Goal: Use online tool/utility: Utilize a website feature to perform a specific function

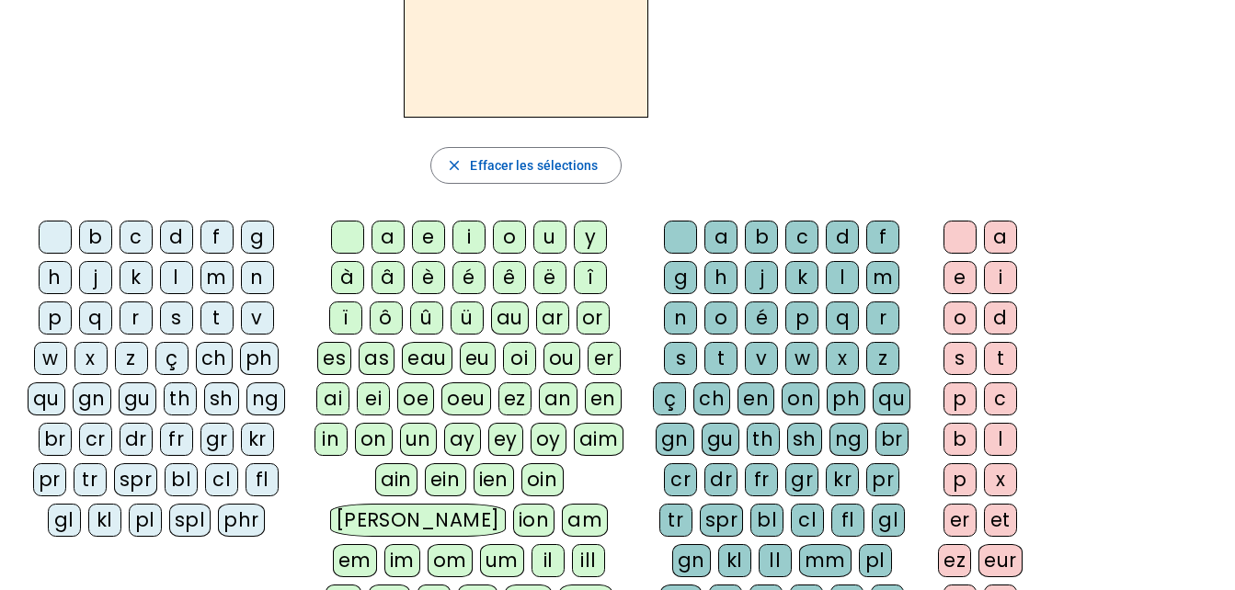
scroll to position [168, 0]
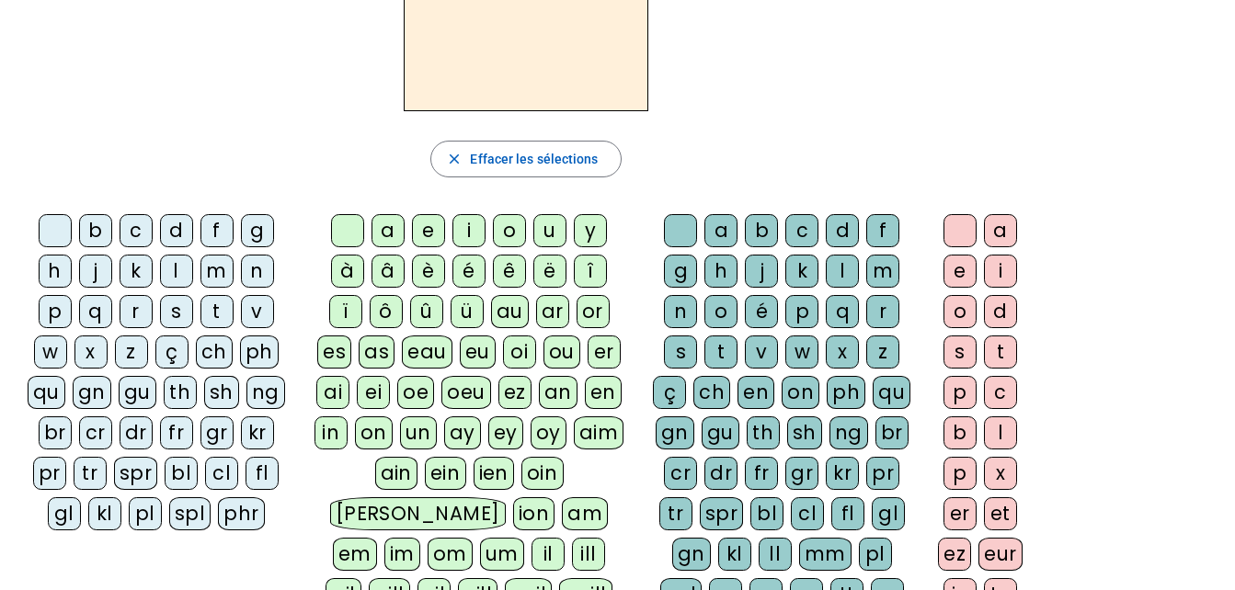
click at [131, 311] on div "r" at bounding box center [136, 311] width 33 height 33
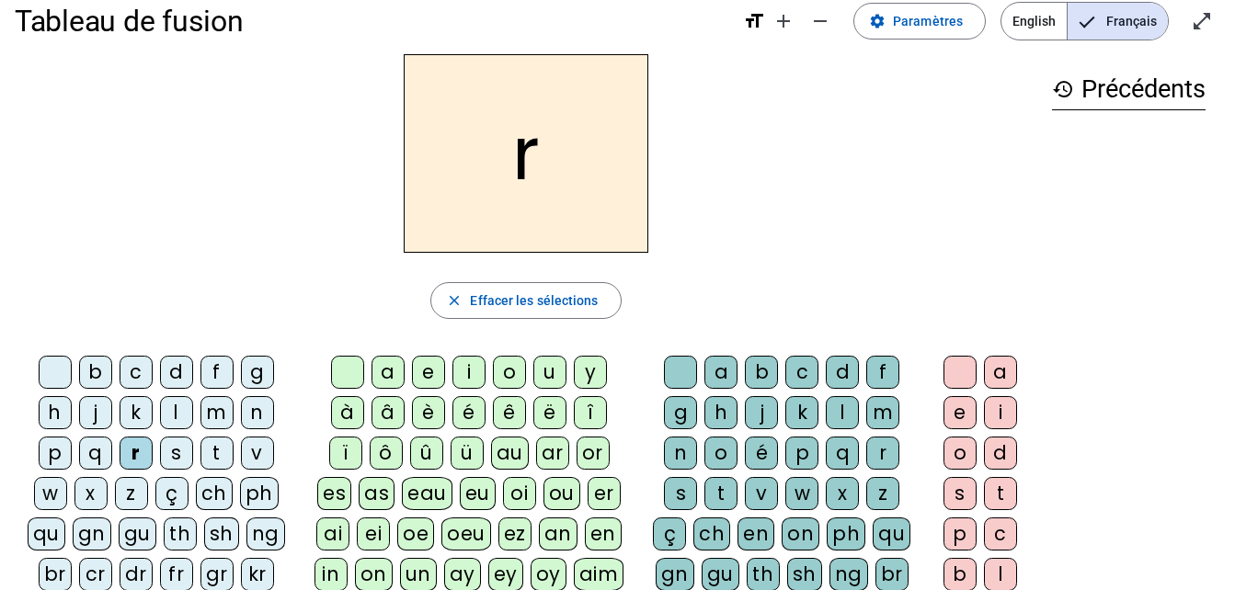
scroll to position [0, 0]
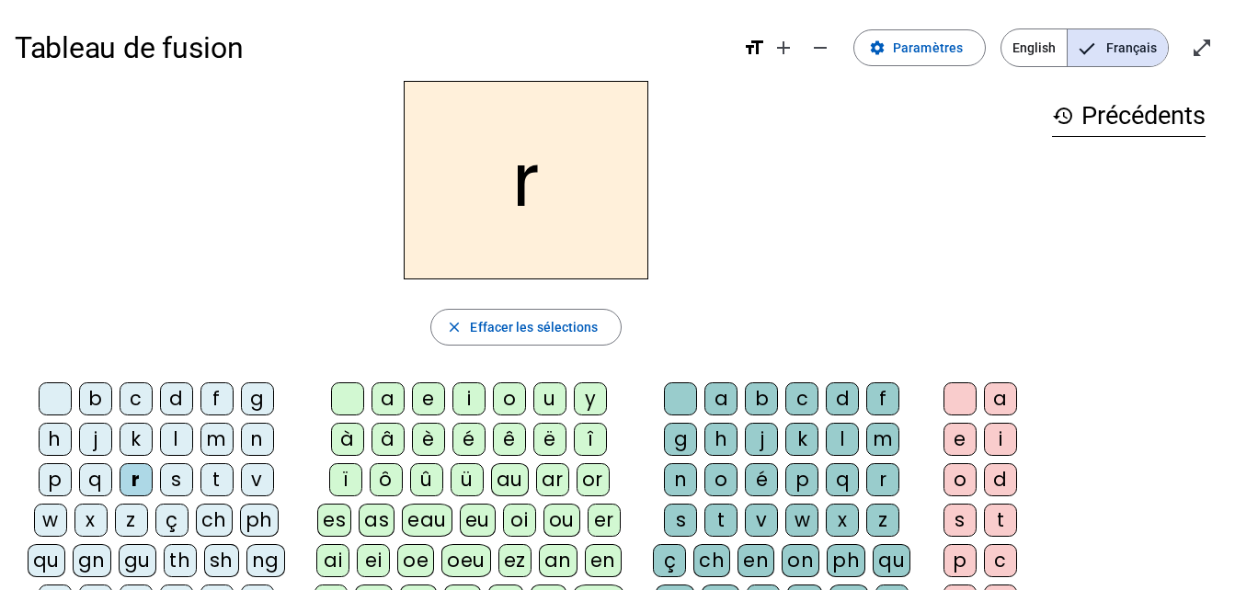
click at [469, 398] on div "i" at bounding box center [468, 399] width 33 height 33
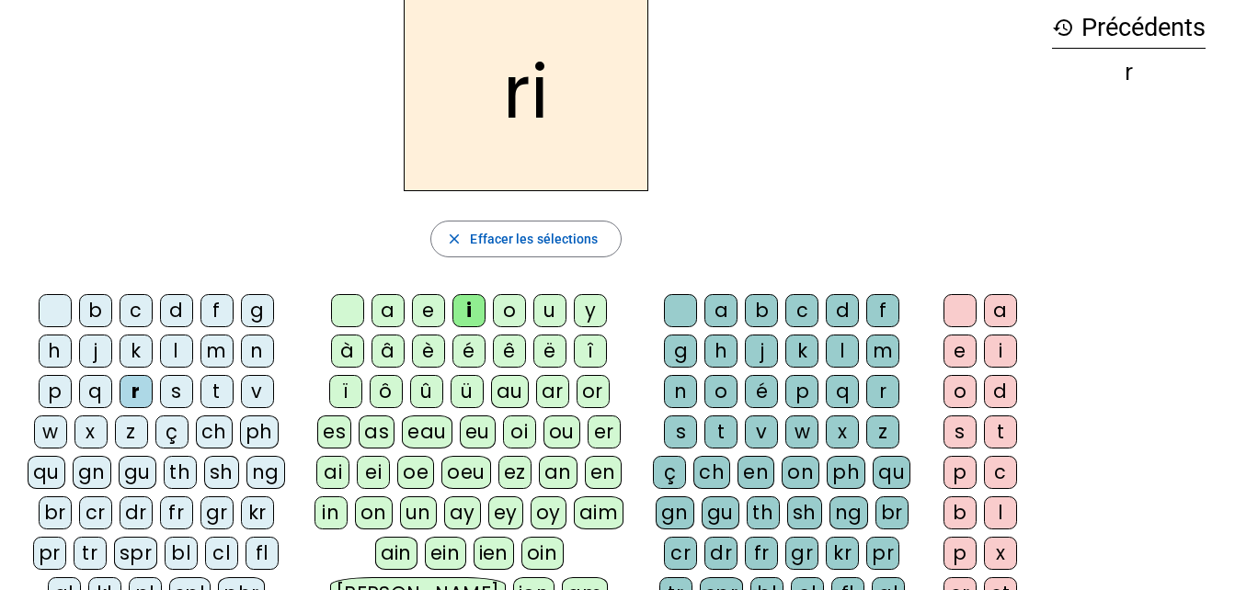
scroll to position [92, 0]
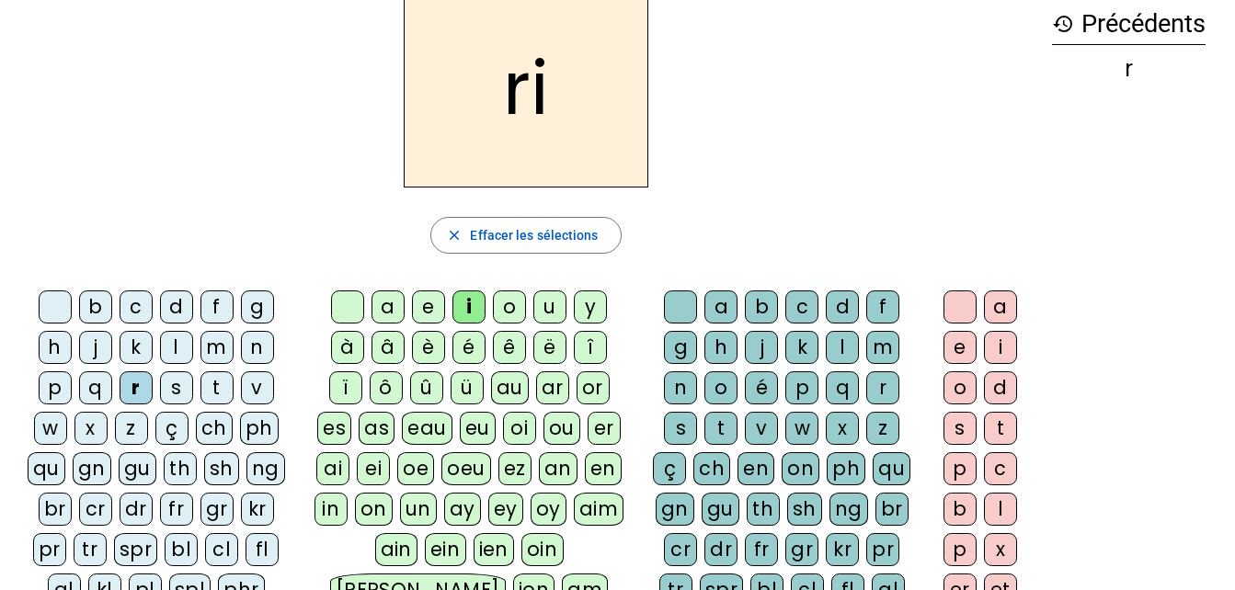
click at [814, 384] on div "p" at bounding box center [801, 388] width 33 height 33
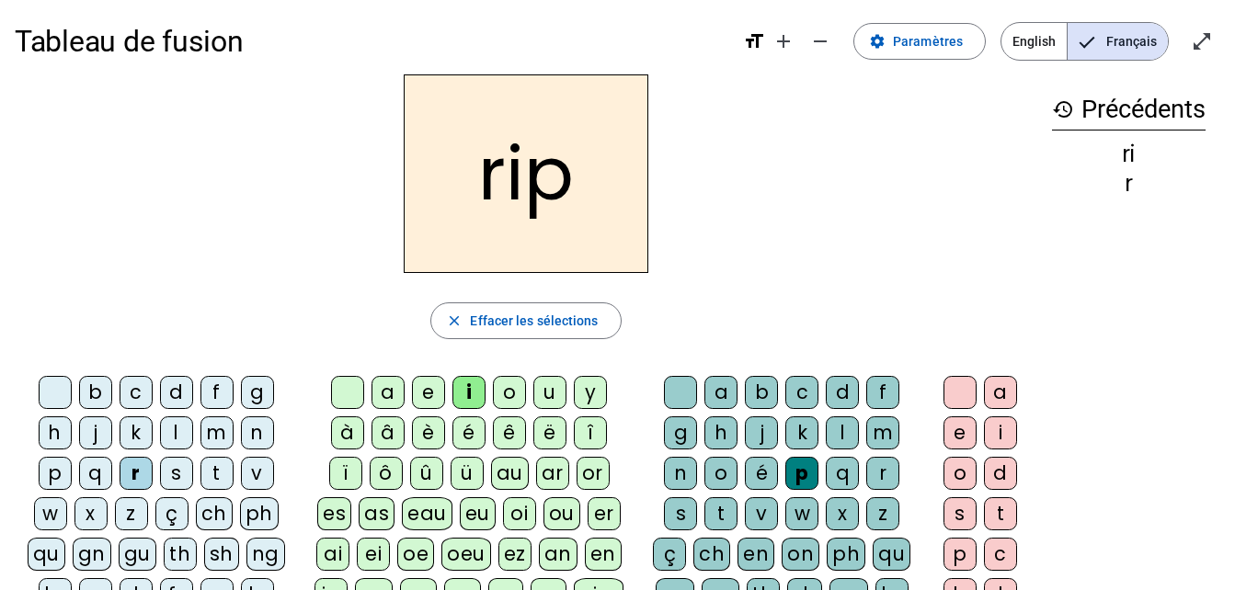
scroll to position [8, 0]
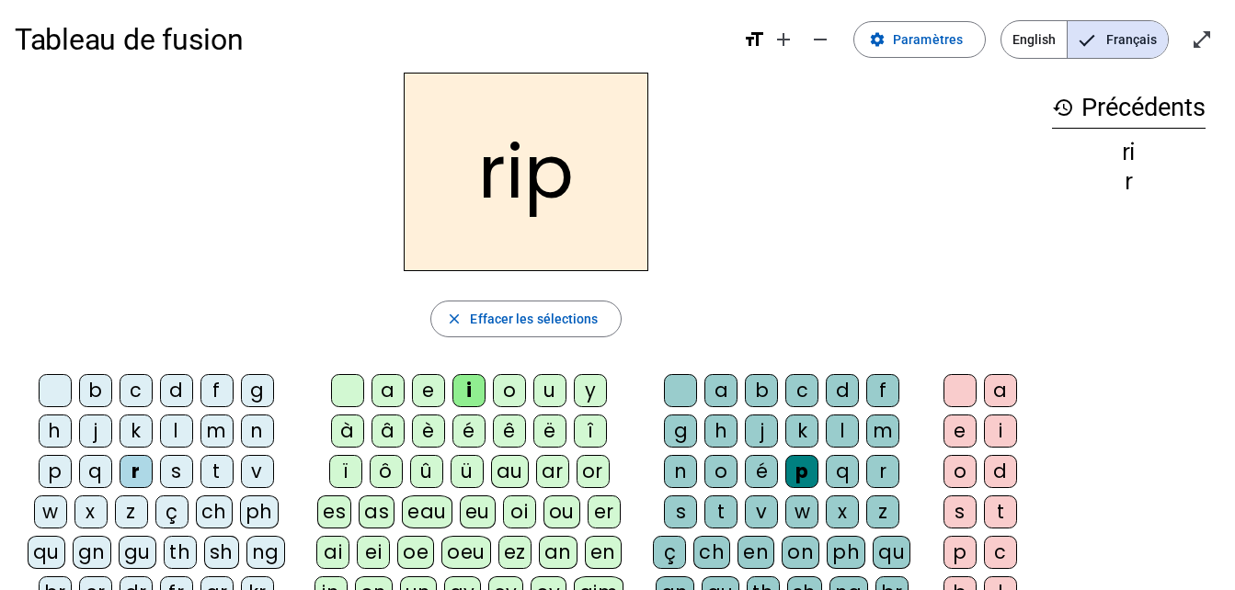
click at [1000, 393] on div "a" at bounding box center [1000, 390] width 33 height 33
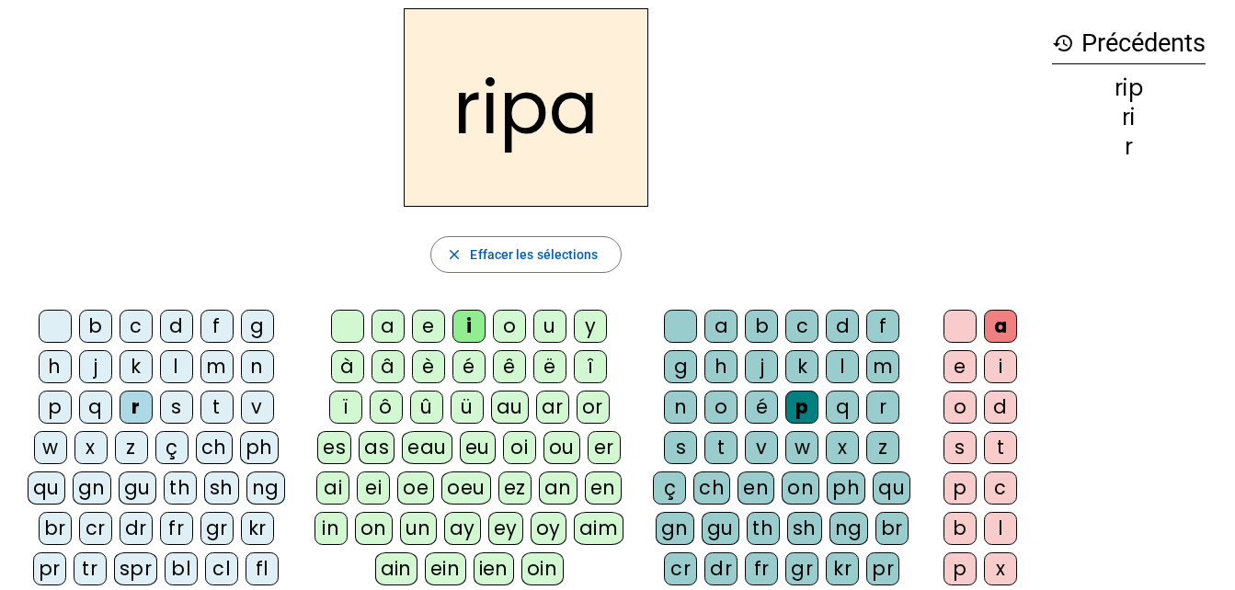
scroll to position [83, 0]
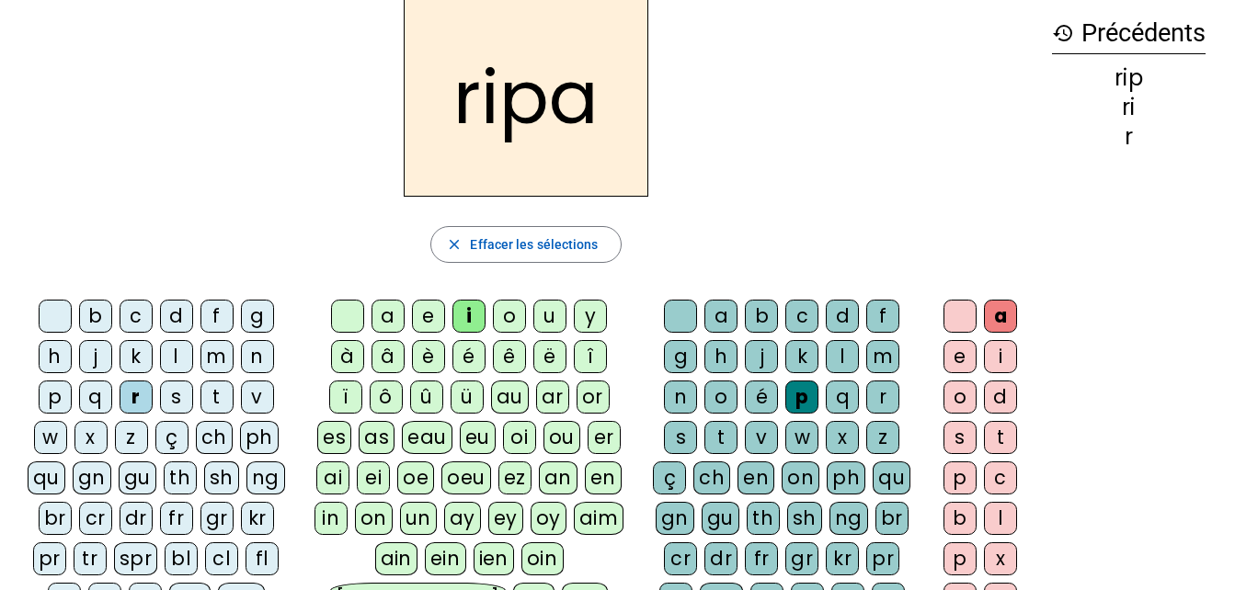
click at [54, 324] on div at bounding box center [55, 316] width 33 height 33
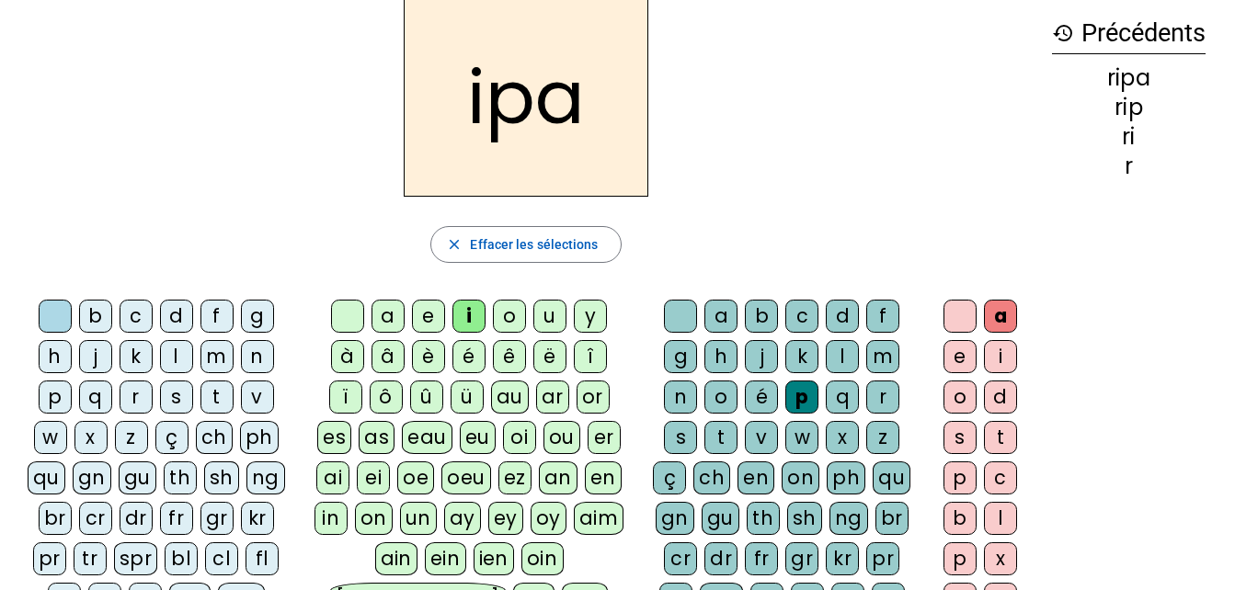
click at [95, 319] on div "b" at bounding box center [95, 316] width 33 height 33
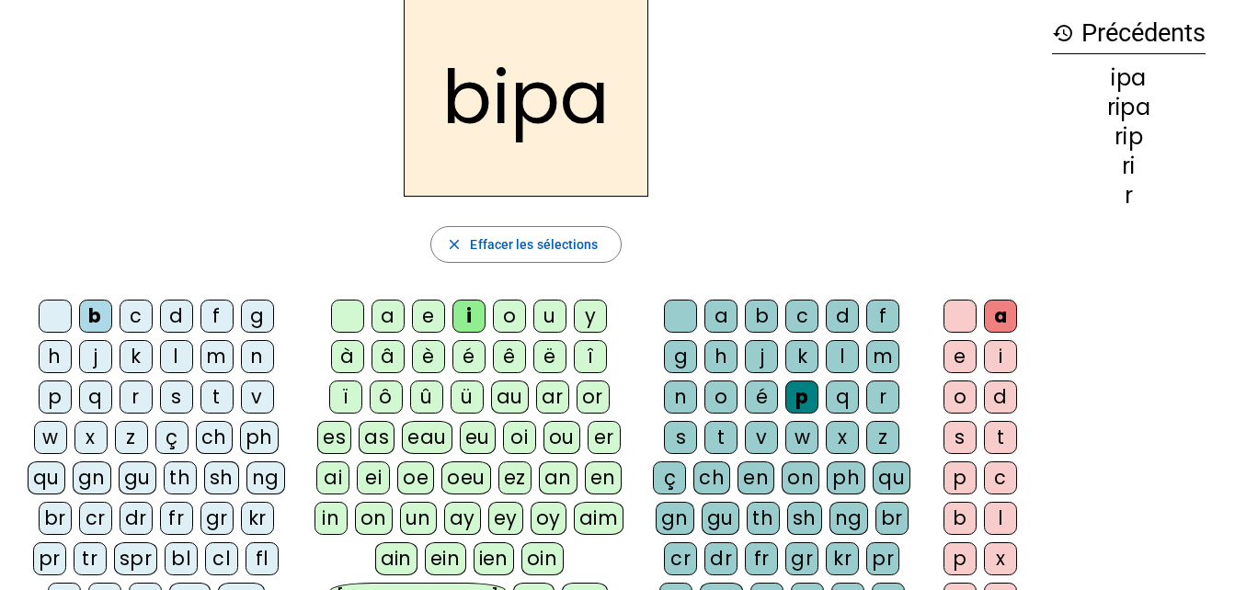
click at [63, 314] on div at bounding box center [55, 316] width 33 height 33
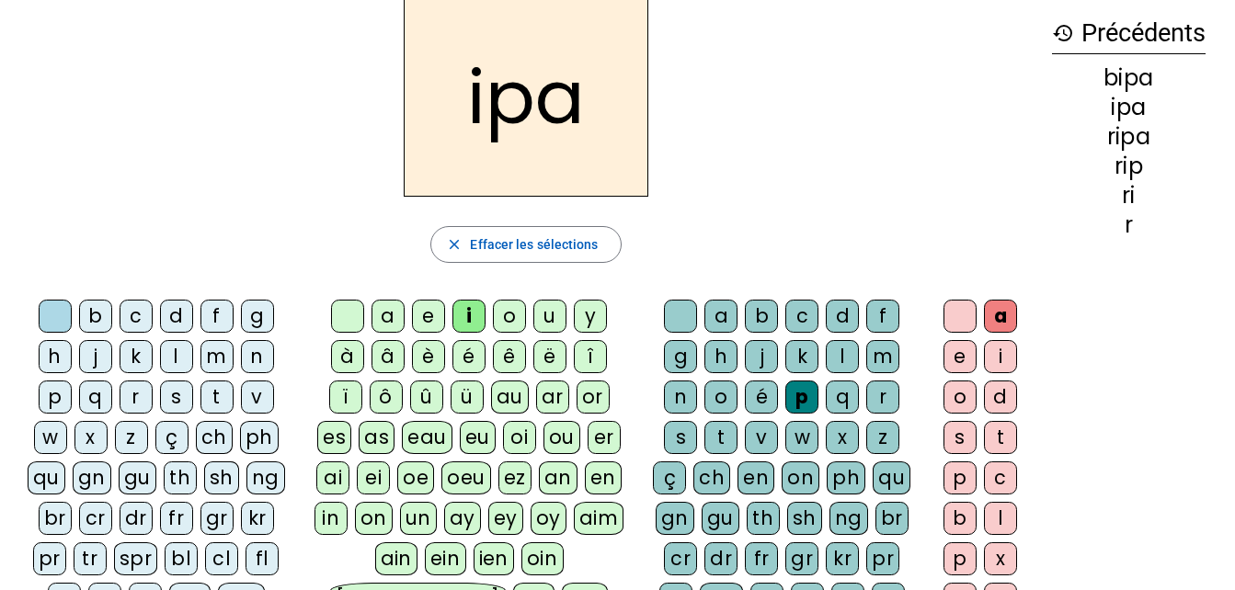
click at [177, 361] on div "l" at bounding box center [176, 356] width 33 height 33
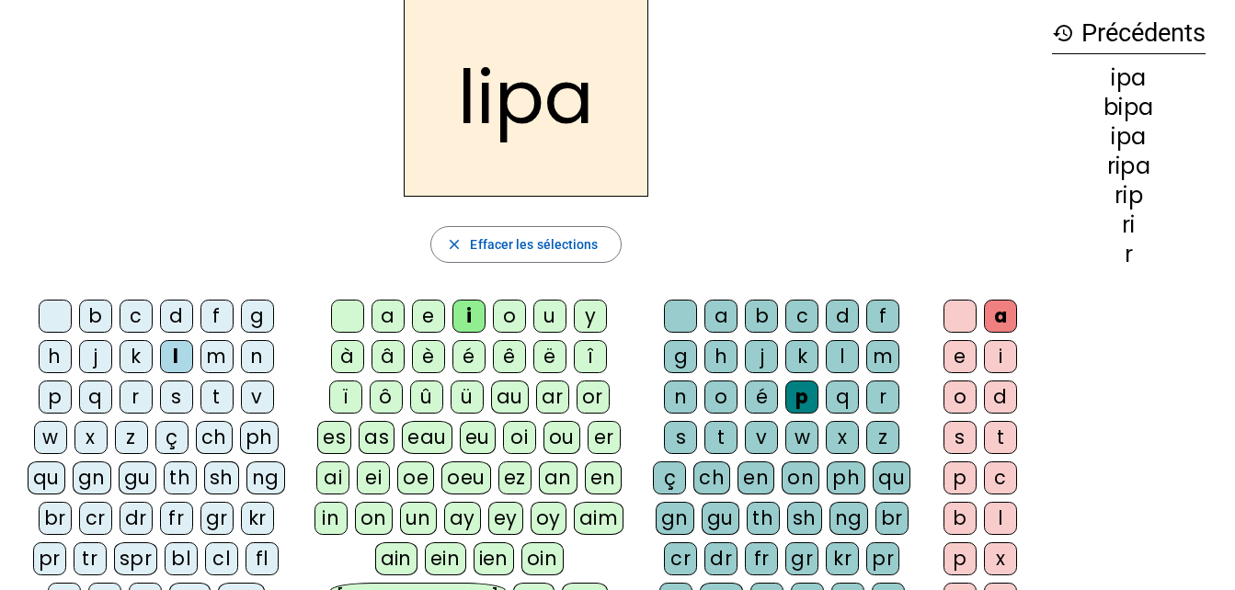
click at [177, 401] on div "s" at bounding box center [176, 397] width 33 height 33
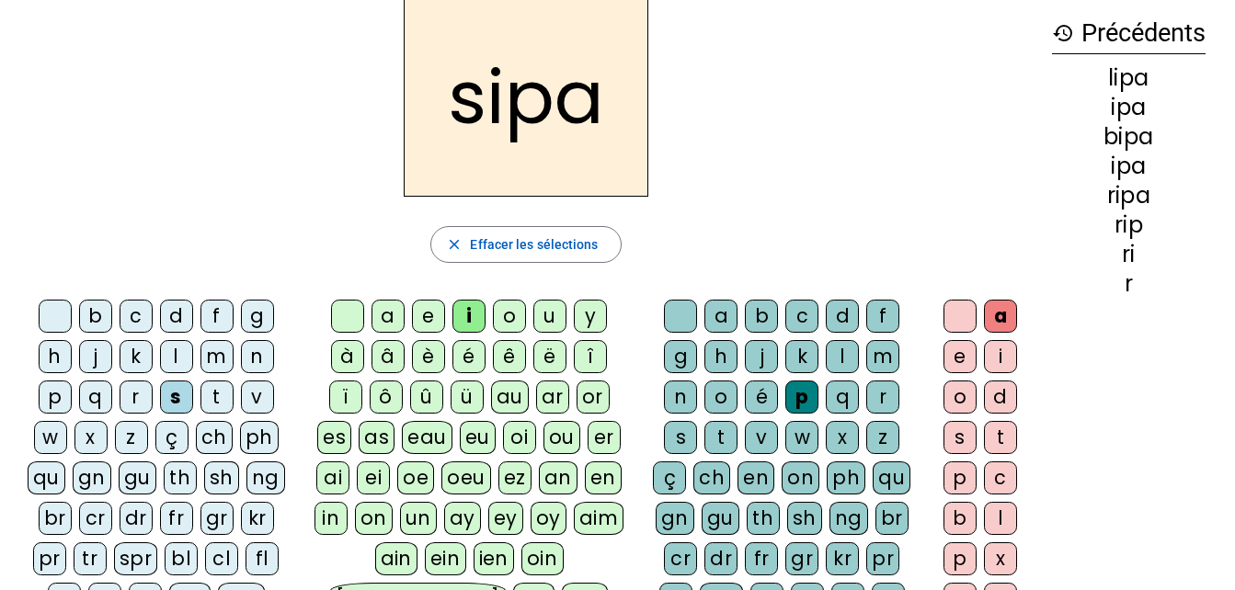
click at [257, 353] on div "n" at bounding box center [257, 356] width 33 height 33
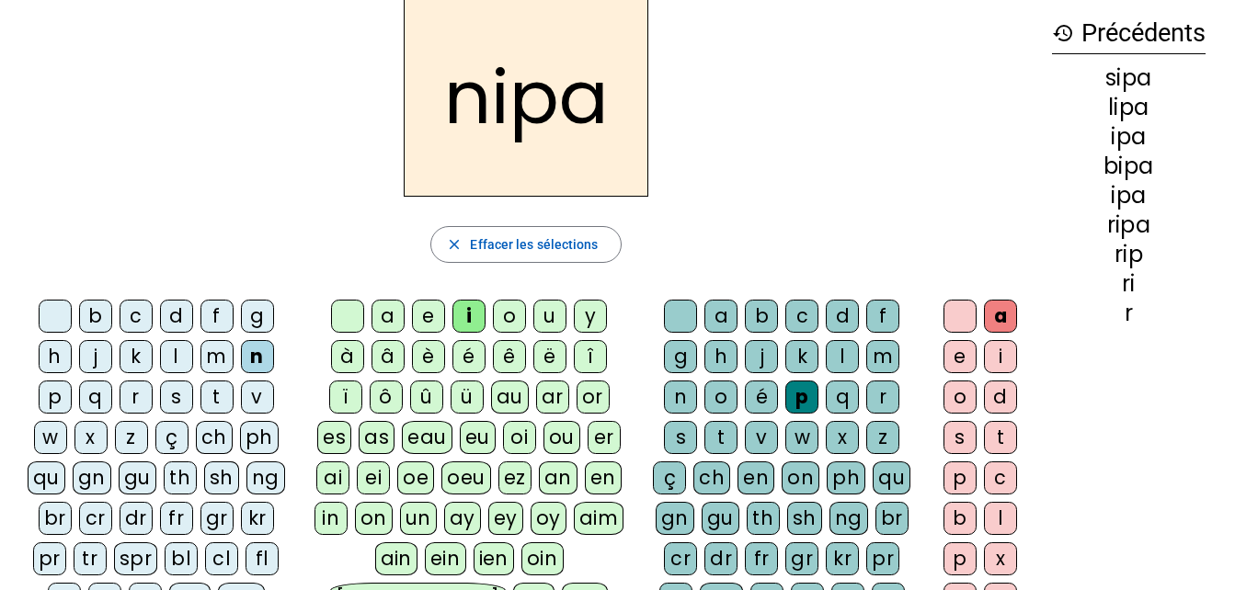
click at [216, 440] on div "ch" at bounding box center [214, 437] width 37 height 33
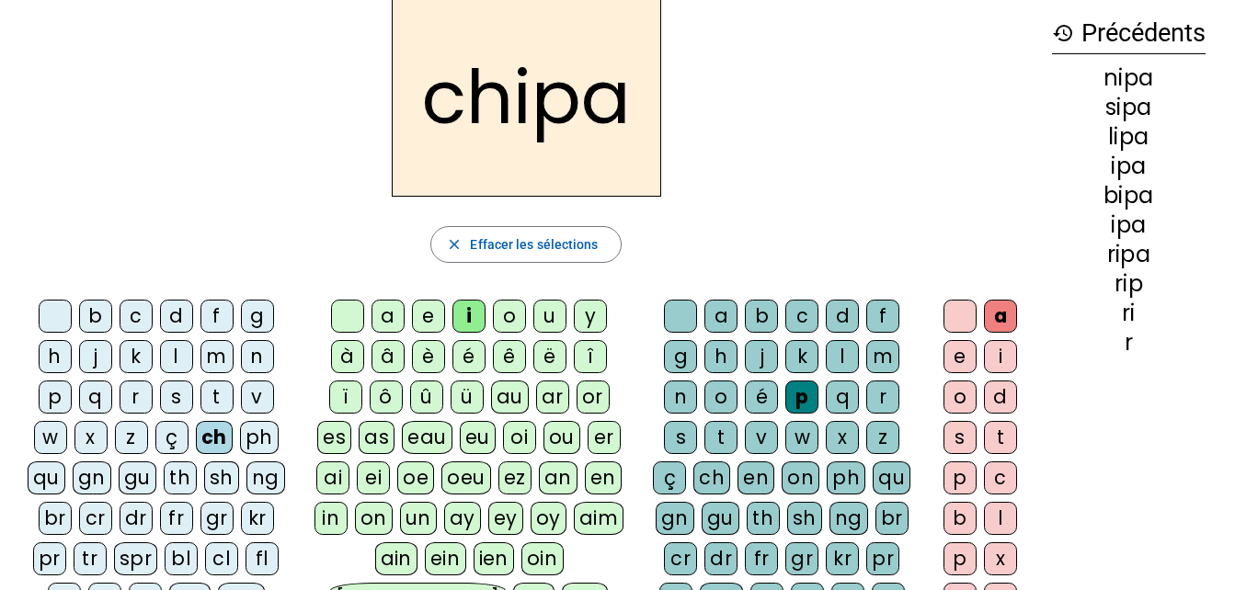
scroll to position [0, 0]
